Goal: Information Seeking & Learning: Learn about a topic

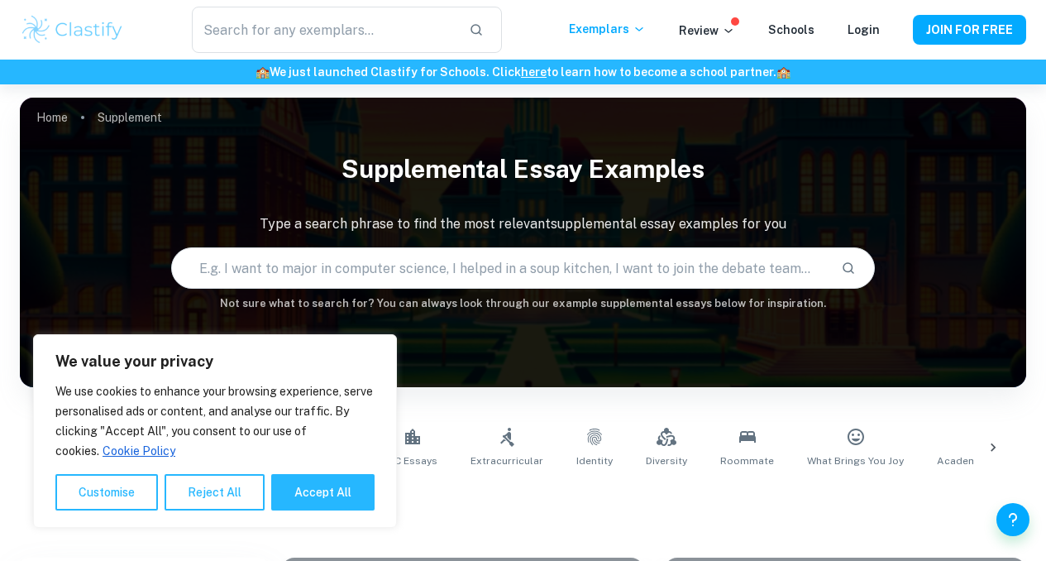
click at [452, 268] on input "text" at bounding box center [500, 268] width 657 height 46
click at [201, 500] on button "Reject All" at bounding box center [215, 492] width 100 height 36
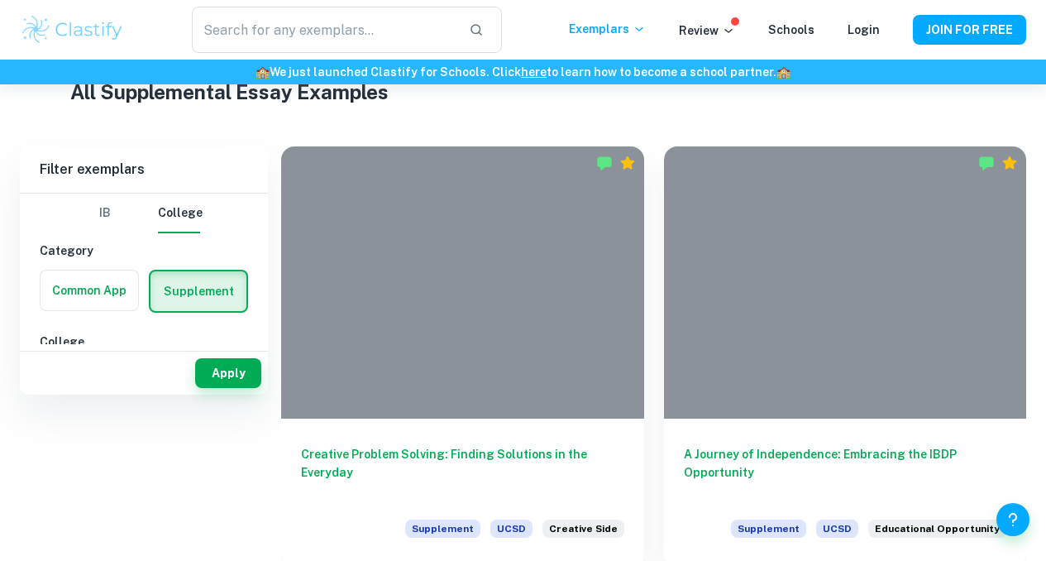
scroll to position [424, 0]
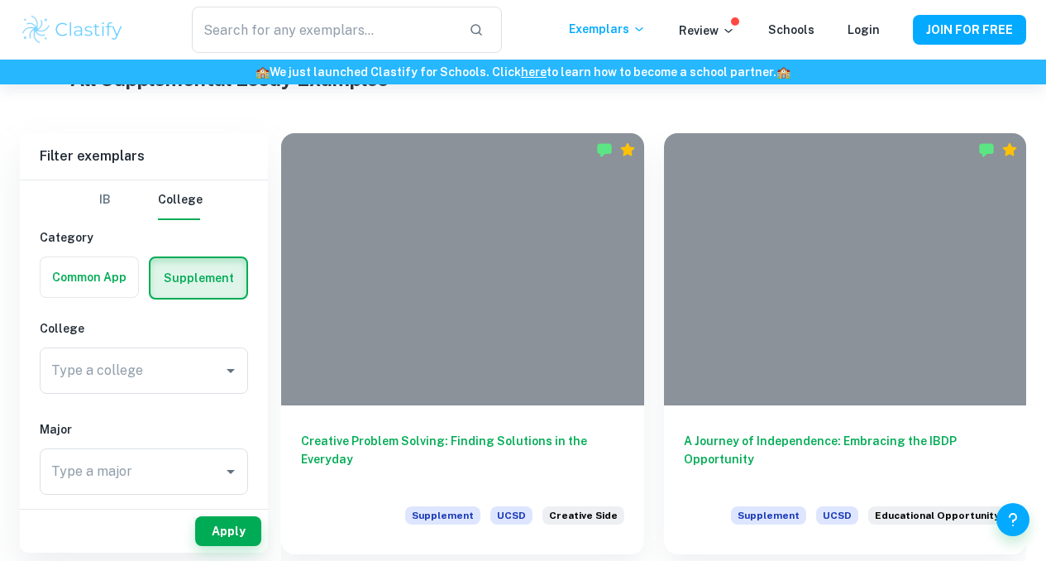
click at [127, 366] on div "Type a college Type a college" at bounding box center [144, 370] width 208 height 46
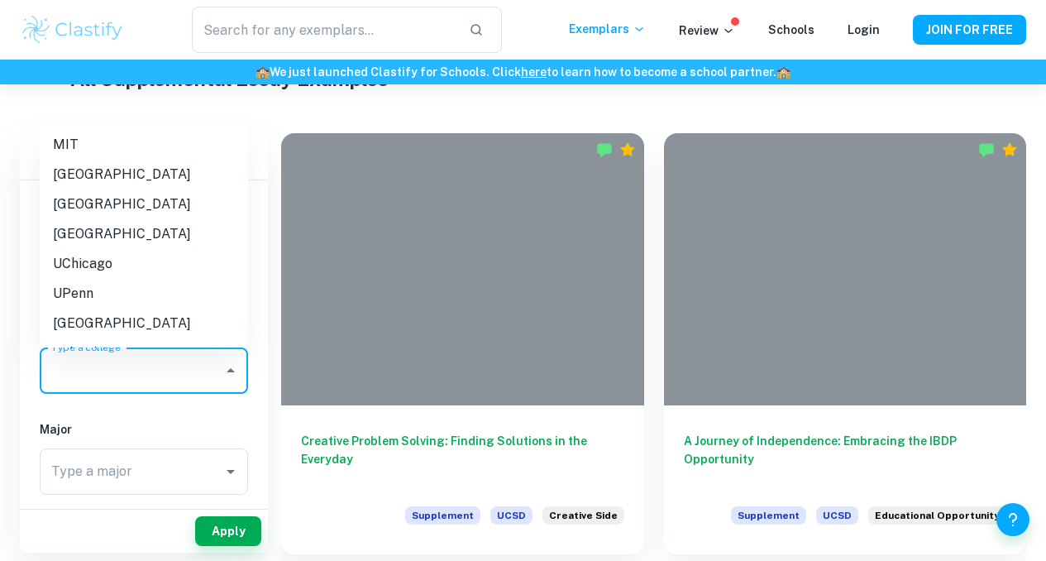
scroll to position [79589, 0]
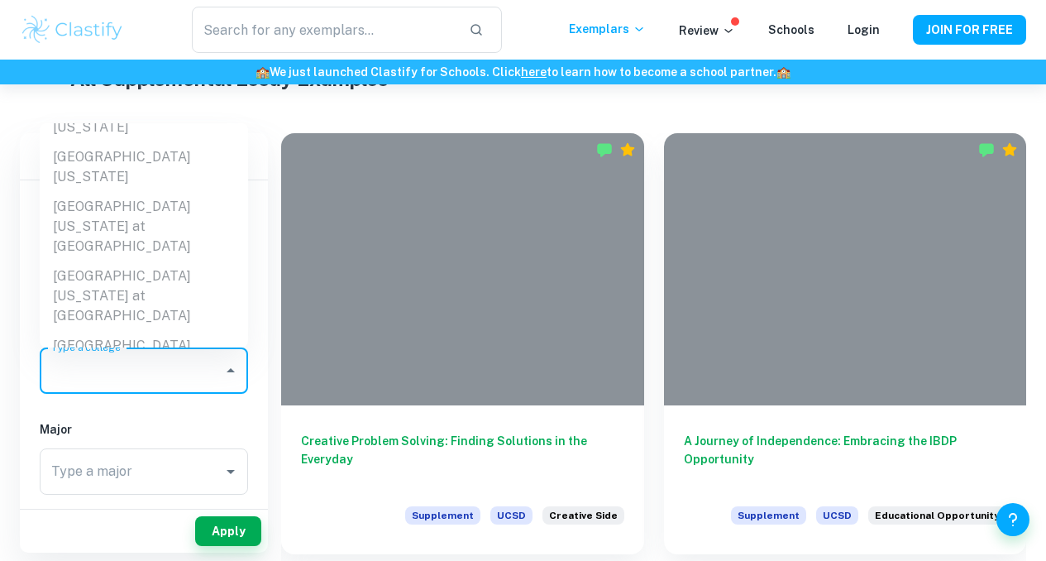
click at [141, 385] on input "Type a college" at bounding box center [131, 370] width 169 height 31
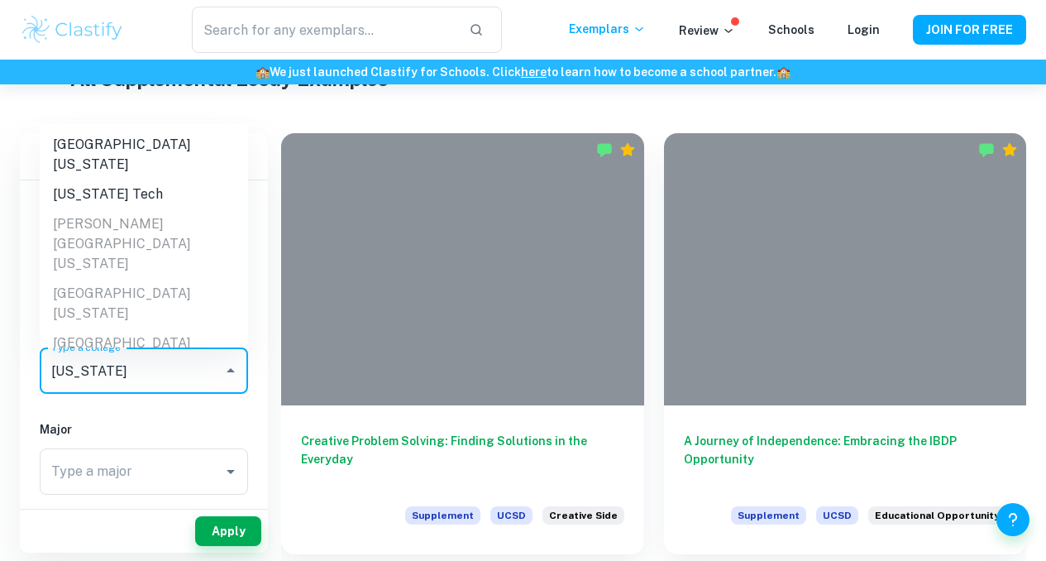
click at [137, 180] on li "[US_STATE] Tech" at bounding box center [144, 195] width 208 height 30
type input "[US_STATE] Tech"
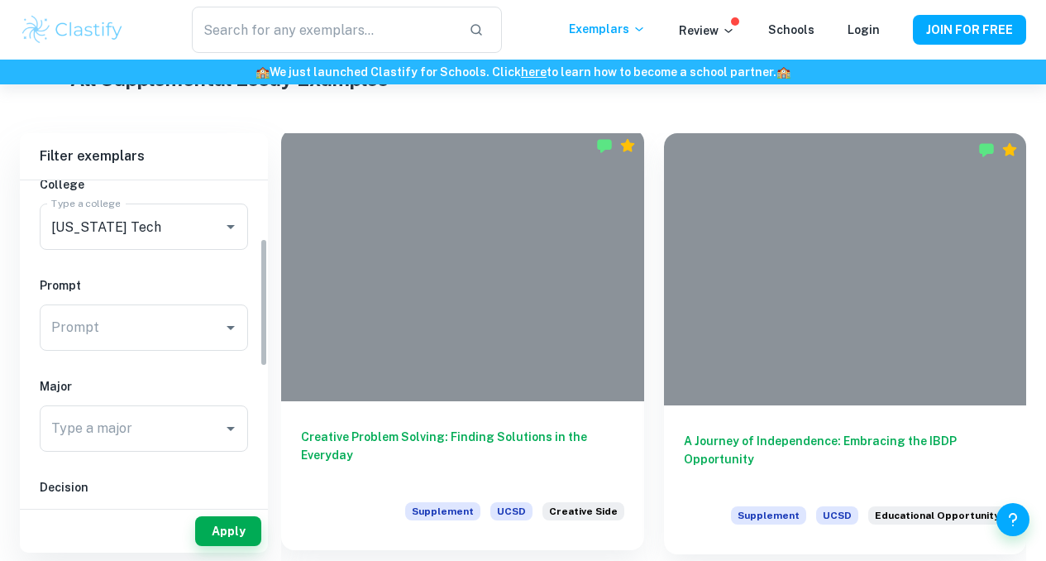
drag, startPoint x: 266, startPoint y: 276, endPoint x: 283, endPoint y: 346, distance: 71.4
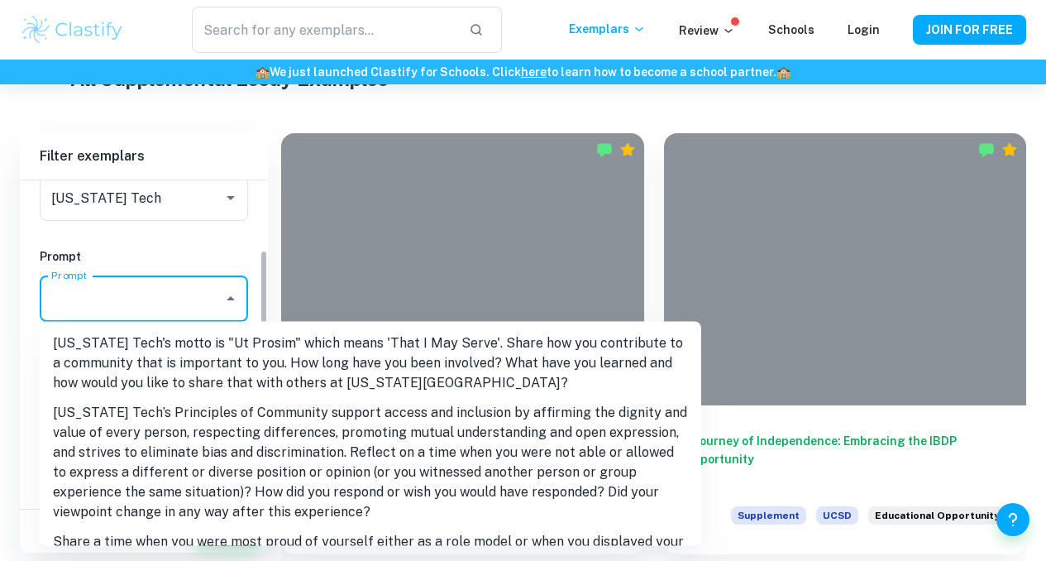
click at [159, 292] on input "Prompt" at bounding box center [131, 298] width 169 height 31
click at [623, 355] on li "[US_STATE] Tech's motto is "Ut Prosim" which means 'That I May Serve'. Share ho…" at bounding box center [371, 362] width 662 height 69
type input "[US_STATE] Tech's motto is "Ut Prosim" which means 'That I May Serve'. Share ho…"
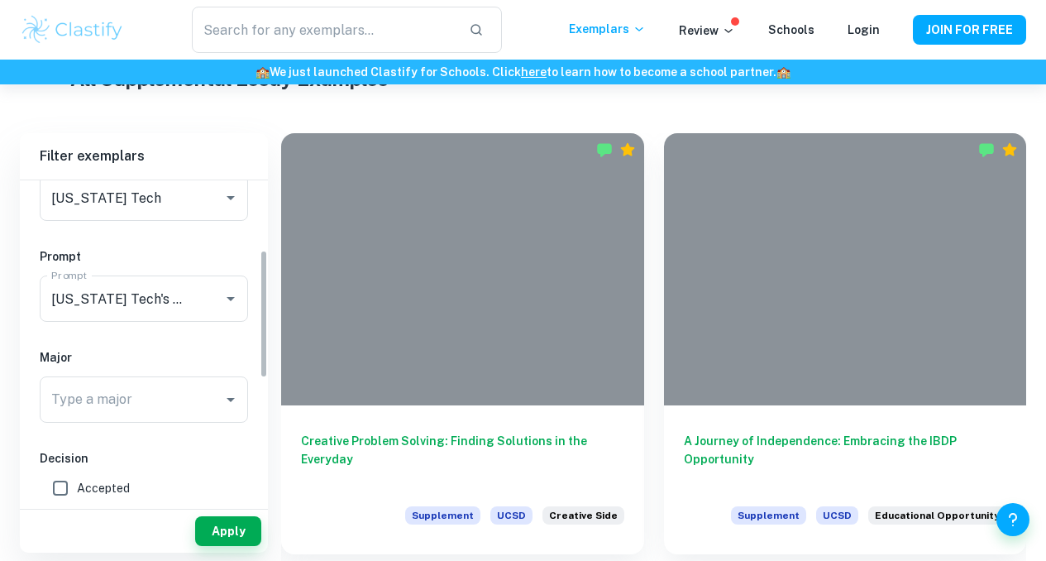
click at [125, 390] on input "Type a major" at bounding box center [131, 399] width 169 height 31
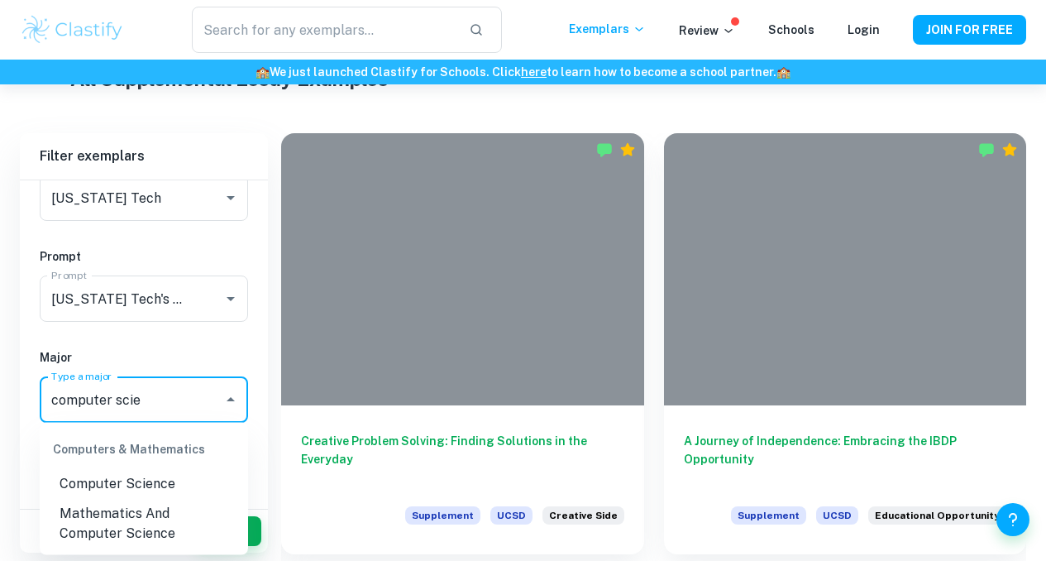
click at [164, 485] on li "Computer Science" at bounding box center [144, 484] width 208 height 30
type input "Computer Science"
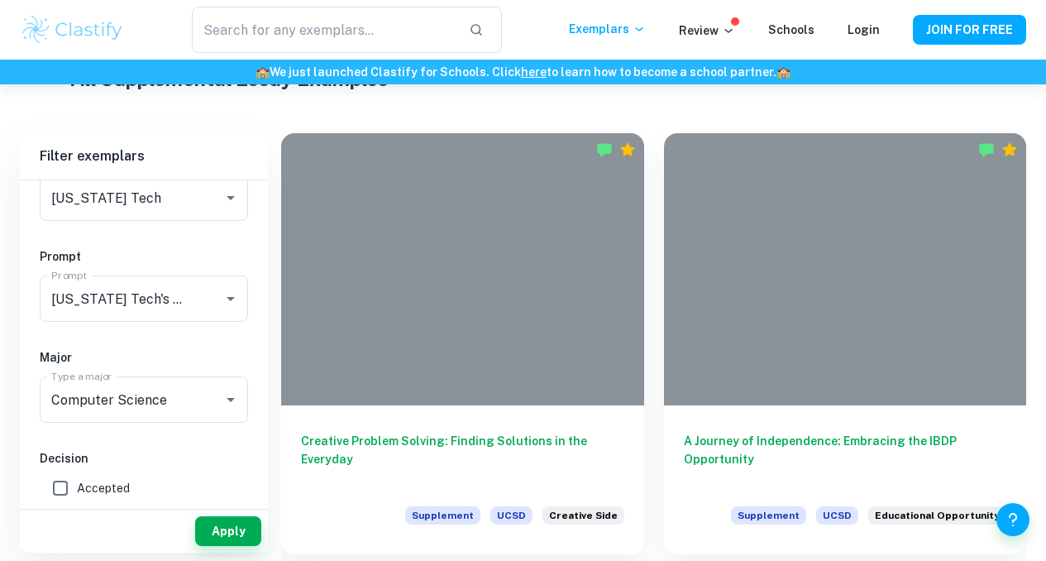
click at [260, 362] on div "IB College Category Common App Supplement College Type a college [US_STATE] Tec…" at bounding box center [144, 409] width 248 height 804
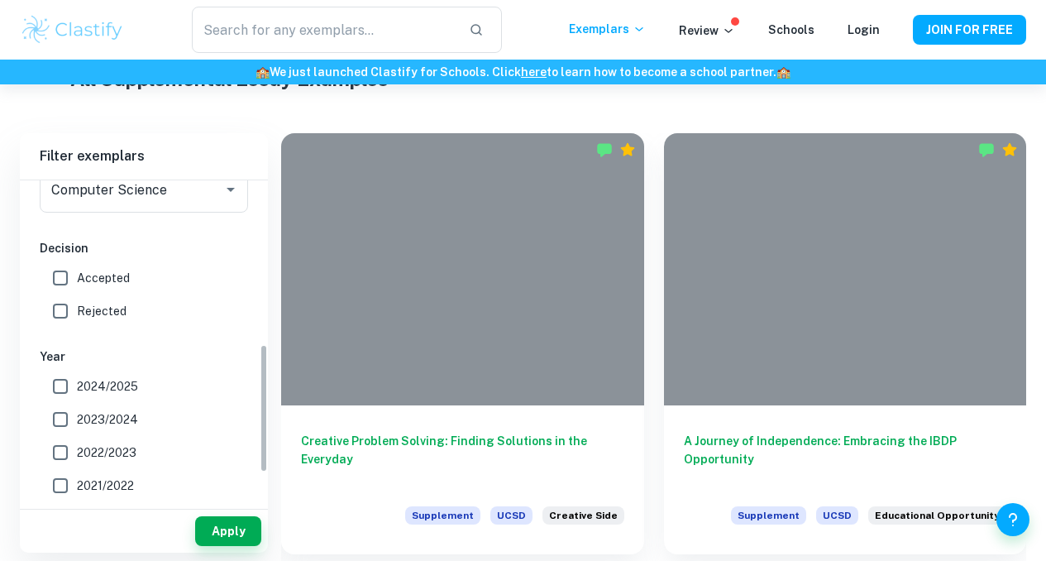
scroll to position [408, 0]
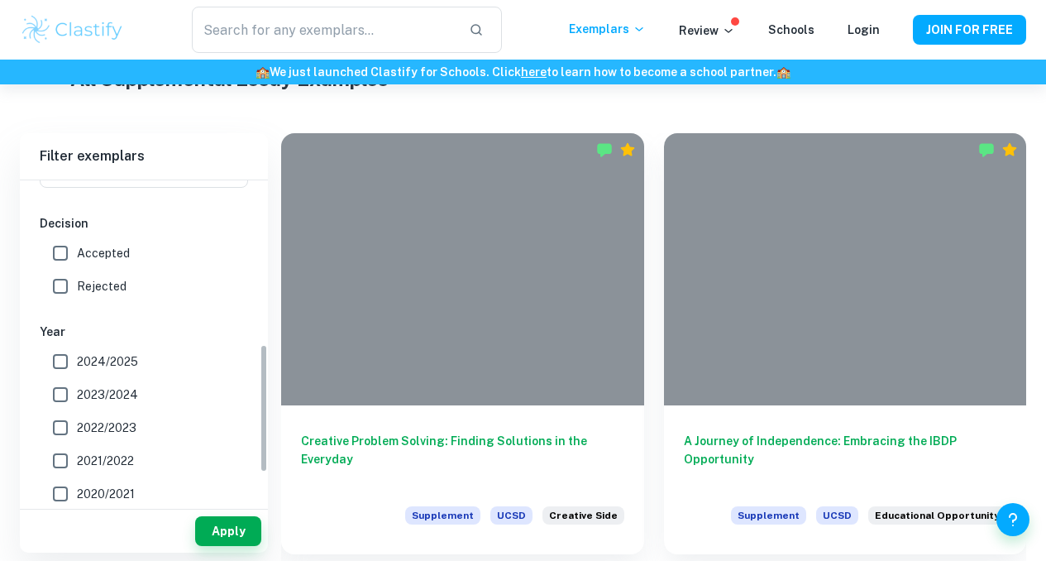
drag, startPoint x: 262, startPoint y: 368, endPoint x: 244, endPoint y: 462, distance: 95.2
click at [244, 462] on div "IB College Category Common App Supplement College Type a college [US_STATE] Tec…" at bounding box center [144, 341] width 248 height 322
click at [77, 253] on span "Accepted" at bounding box center [103, 253] width 53 height 18
click at [77, 253] on input "Accepted" at bounding box center [60, 253] width 33 height 33
checkbox input "true"
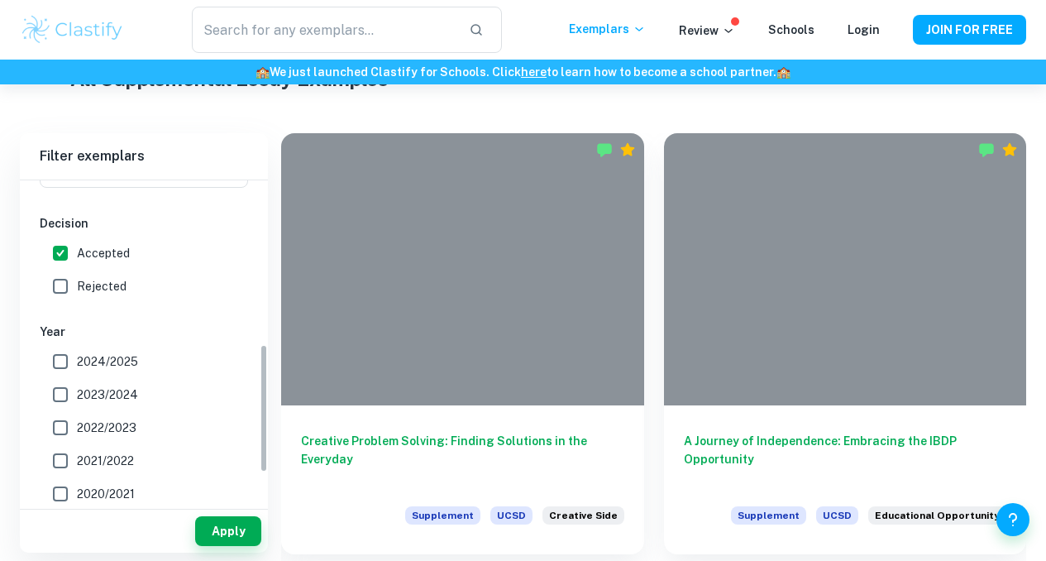
click at [109, 352] on span "2024/2025" at bounding box center [107, 361] width 61 height 18
click at [77, 352] on input "2024/2025" at bounding box center [60, 361] width 33 height 33
checkbox input "true"
click at [218, 519] on button "Apply" at bounding box center [228, 531] width 66 height 30
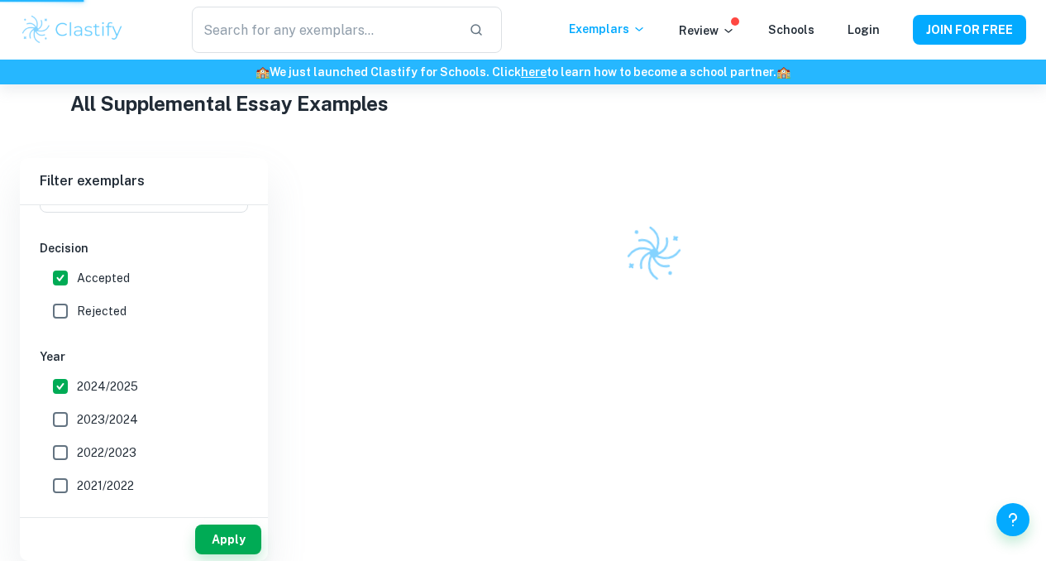
scroll to position [366, 0]
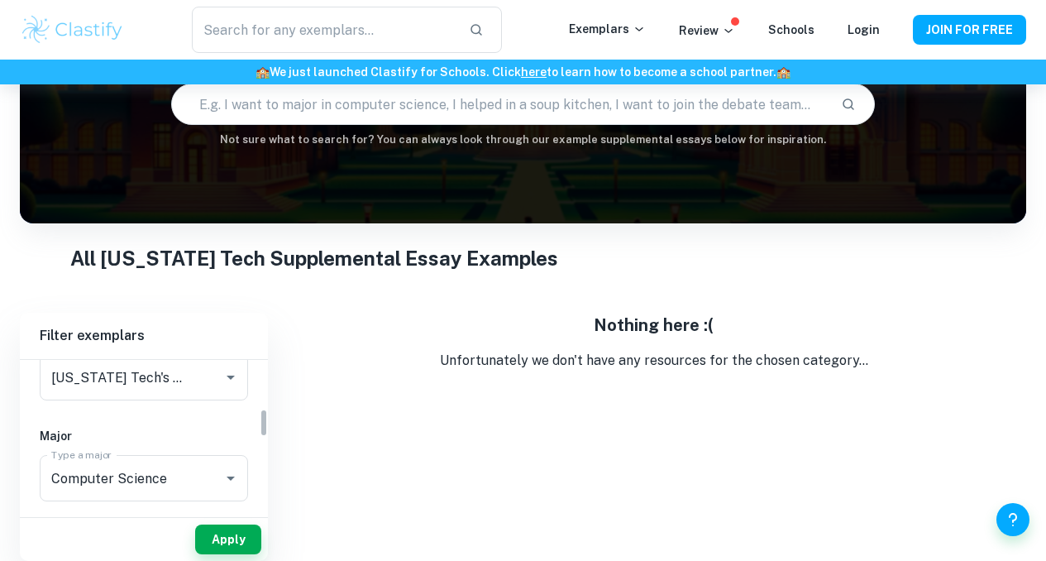
scroll to position [221, 0]
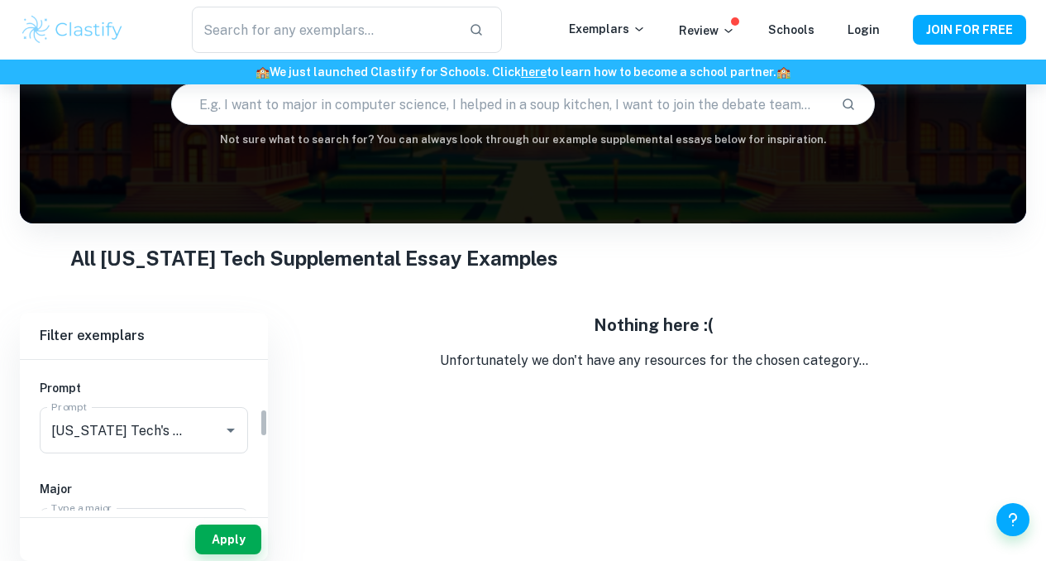
drag, startPoint x: 263, startPoint y: 379, endPoint x: 121, endPoint y: 420, distance: 148.2
click at [121, 420] on div "IB College Category Common App Supplement College Type a college [US_STATE] Tec…" at bounding box center [144, 435] width 248 height 151
click at [263, 429] on div "IB College Category Common App Supplement College Type a college [US_STATE] Tec…" at bounding box center [144, 435] width 248 height 151
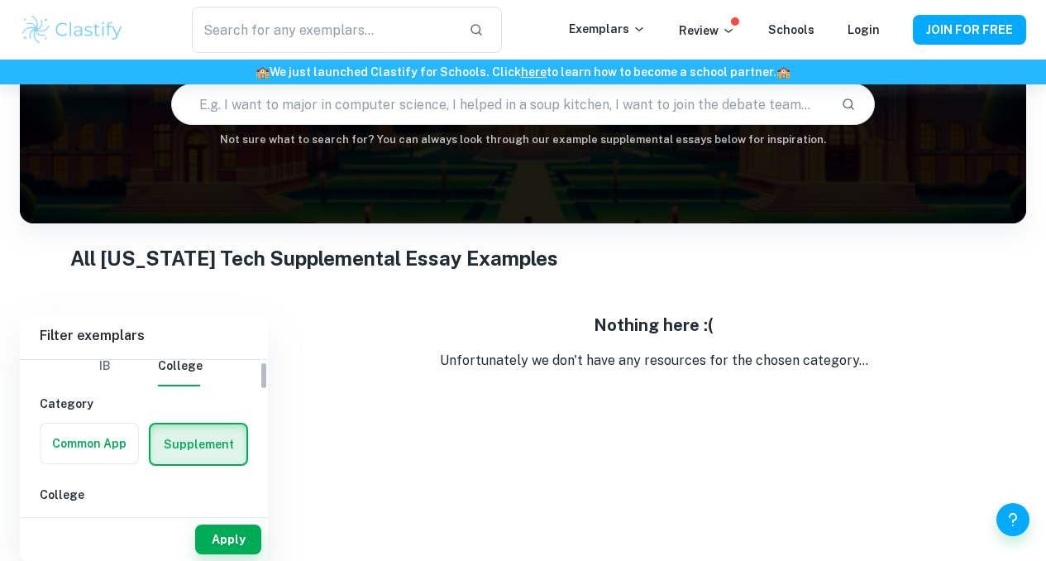
drag, startPoint x: 263, startPoint y: 428, endPoint x: 243, endPoint y: 389, distance: 43.7
click at [243, 389] on div "IB College Category Common App Supplement College Type a college [US_STATE] Tec…" at bounding box center [144, 435] width 248 height 151
click at [68, 453] on label "button" at bounding box center [90, 444] width 98 height 40
click at [0, 0] on input "radio" at bounding box center [0, 0] width 0 height 0
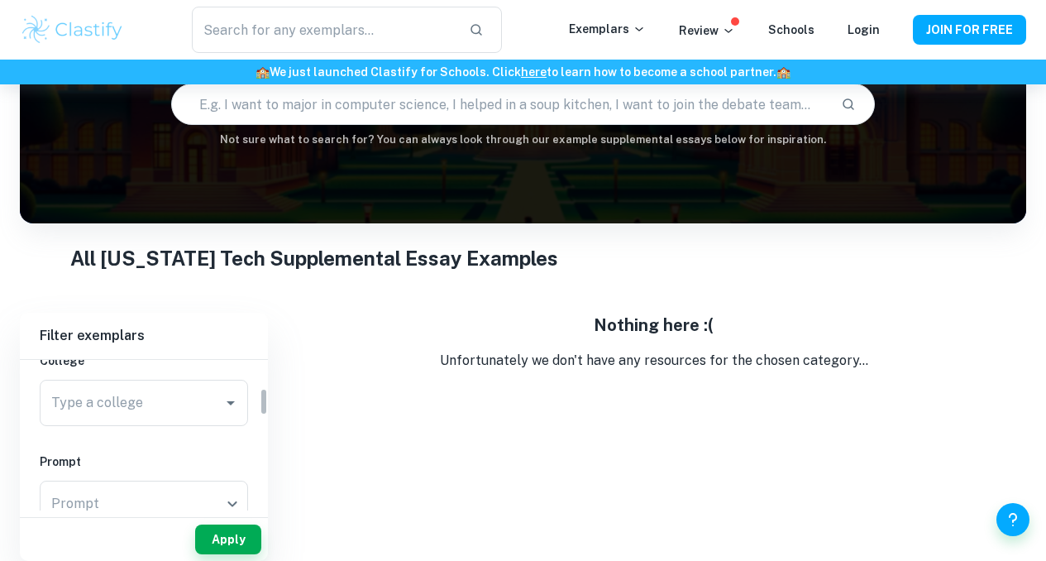
drag, startPoint x: 260, startPoint y: 373, endPoint x: 261, endPoint y: 400, distance: 26.5
click at [261, 400] on div "IB College Category Common App Supplement College Type a college Type a college…" at bounding box center [144, 435] width 248 height 151
click at [189, 401] on input "Type a college" at bounding box center [120, 397] width 147 height 31
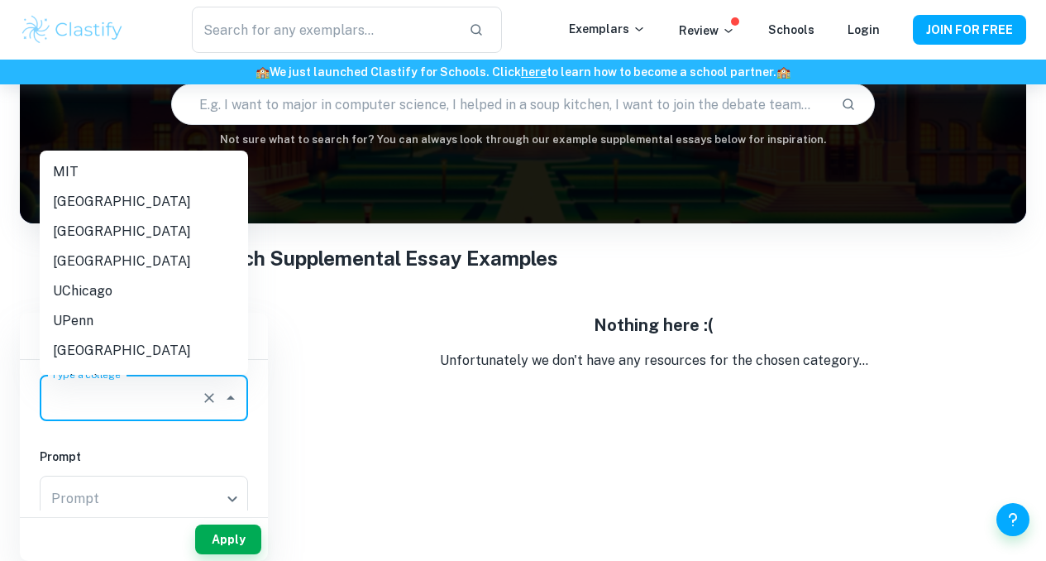
click at [183, 335] on li "UPenn" at bounding box center [144, 321] width 208 height 30
type input "UPenn"
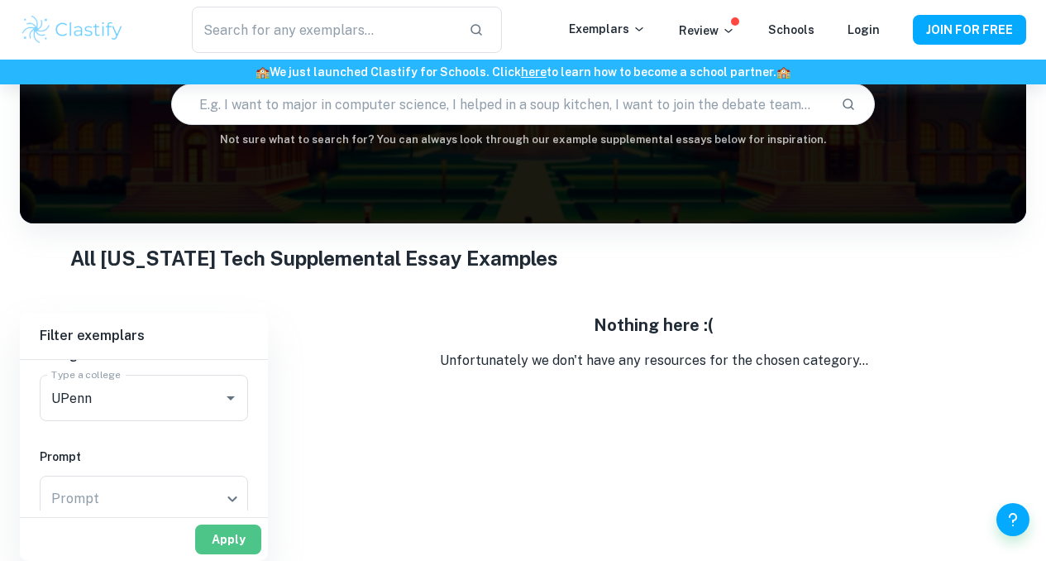
click at [227, 524] on button "Apply" at bounding box center [228, 539] width 66 height 30
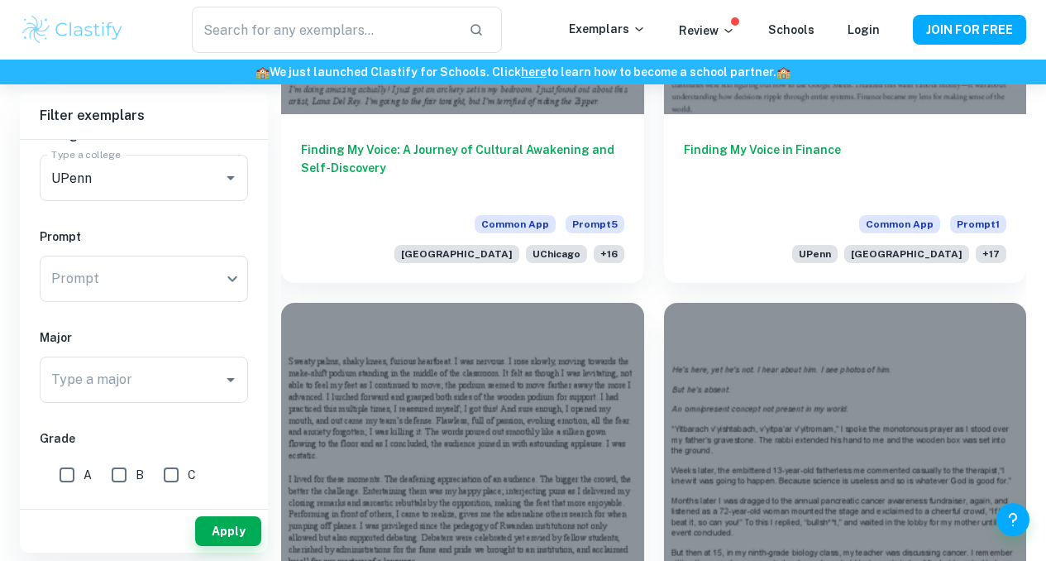
scroll to position [730, 0]
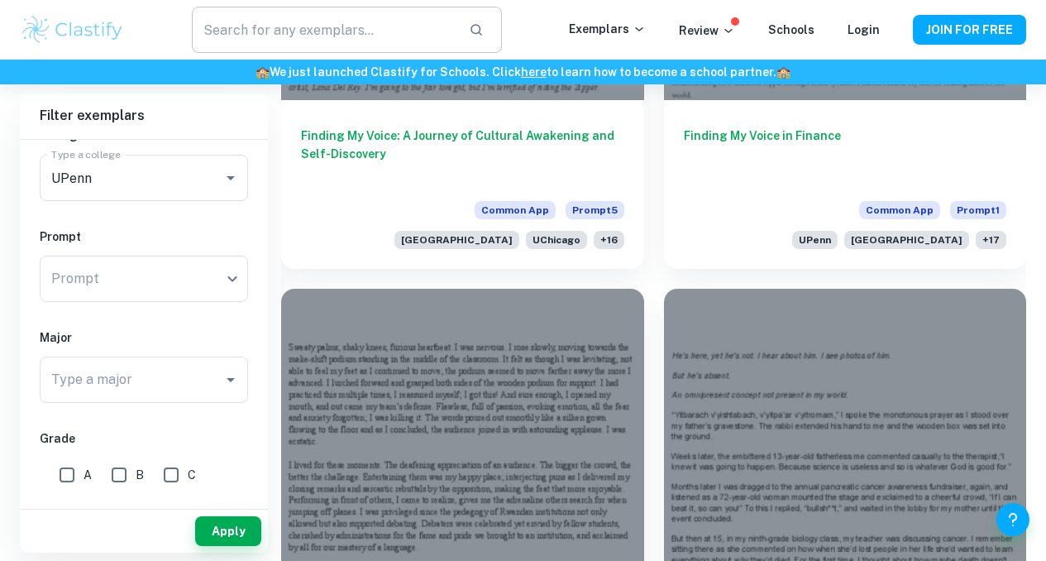
click at [363, 12] on input "text" at bounding box center [324, 30] width 265 height 46
click at [400, 45] on input "text" at bounding box center [324, 30] width 265 height 46
click at [389, 36] on input "text" at bounding box center [324, 30] width 265 height 46
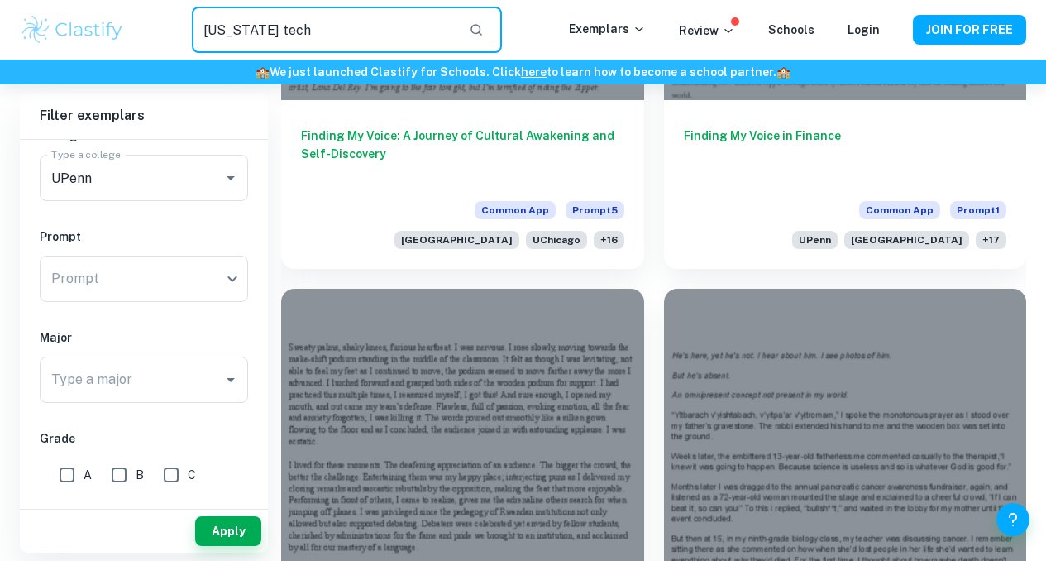
type input "[US_STATE] tech"
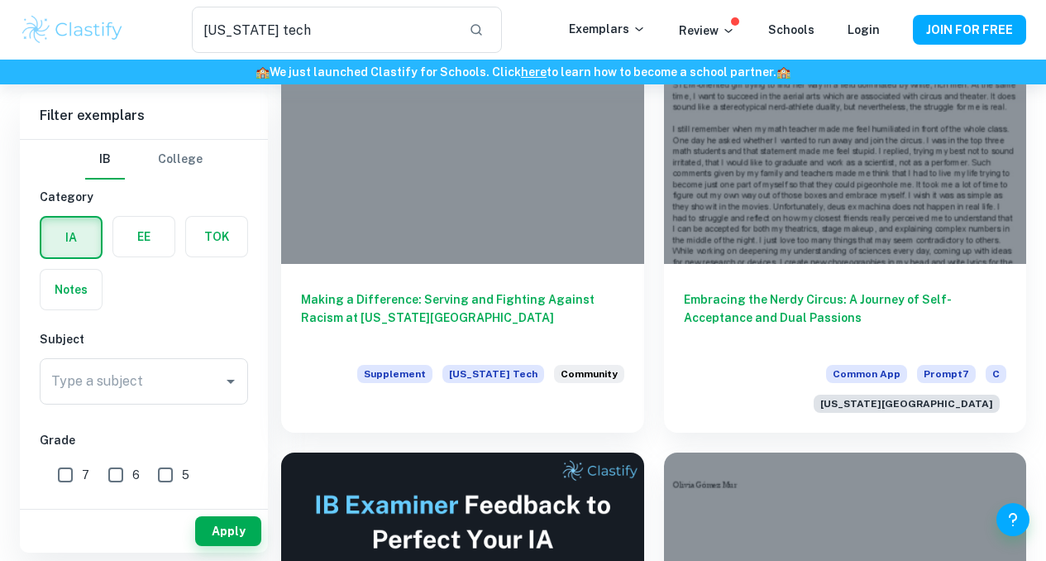
scroll to position [183, 0]
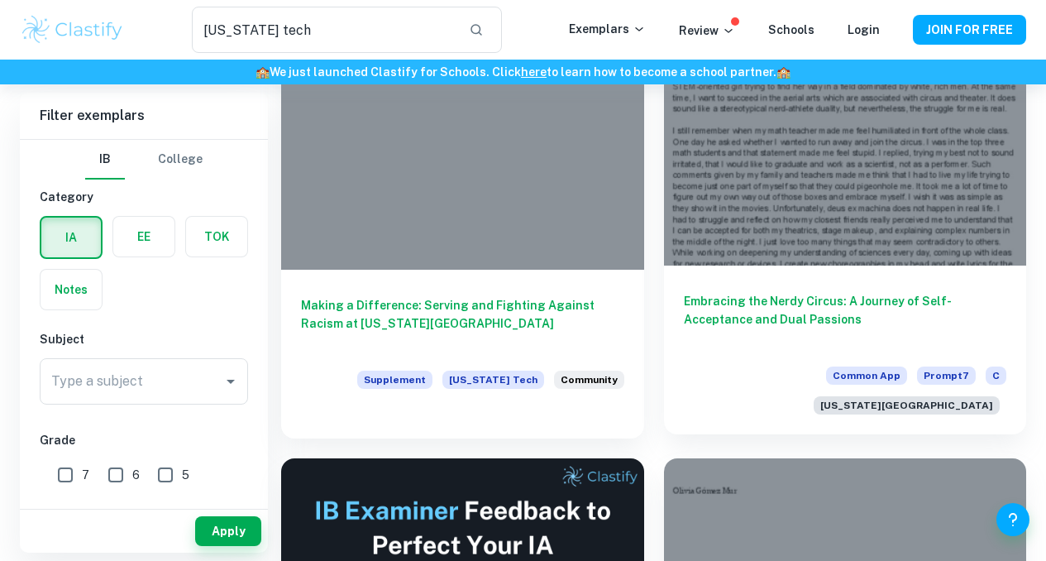
click at [686, 146] on div at bounding box center [845, 129] width 363 height 272
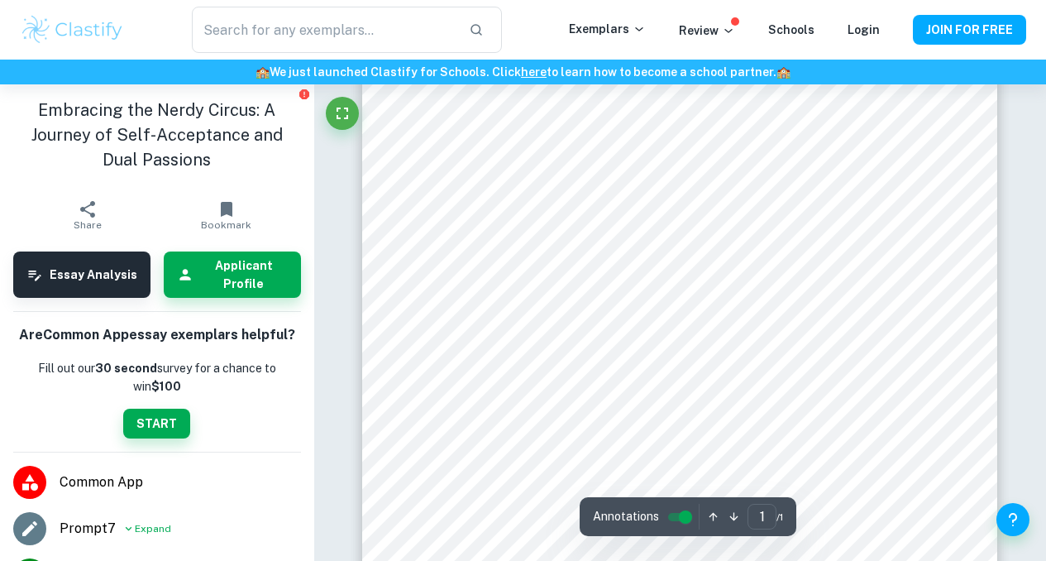
scroll to position [376, 0]
